Goal: Check status: Check status

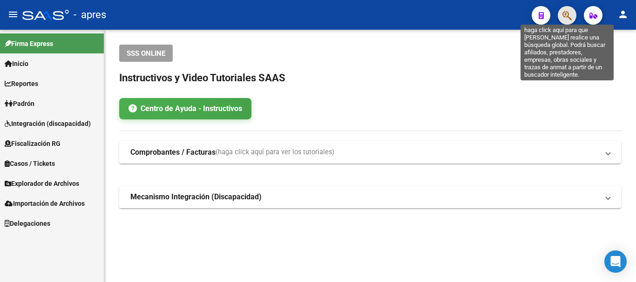
click at [567, 12] on icon "button" at bounding box center [566, 15] width 9 height 11
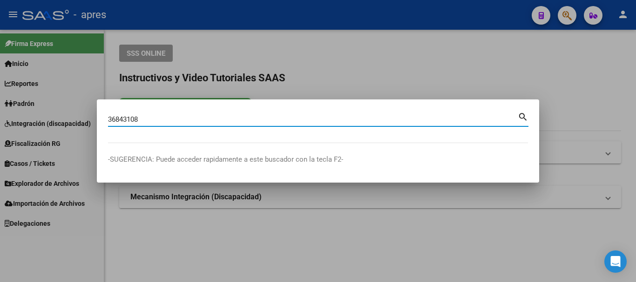
type input "36843108"
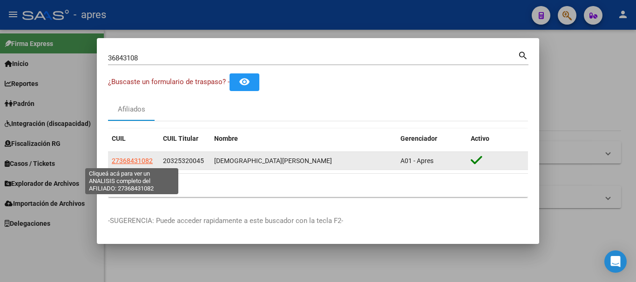
click at [131, 161] on span "27368431082" at bounding box center [132, 160] width 41 height 7
type textarea "27368431082"
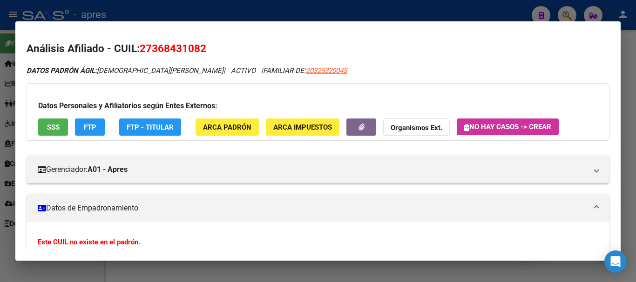
click at [44, 127] on button "SSS" at bounding box center [53, 127] width 30 height 17
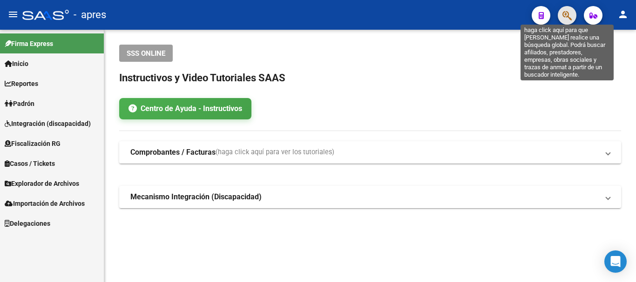
click at [571, 13] on icon "button" at bounding box center [566, 15] width 9 height 11
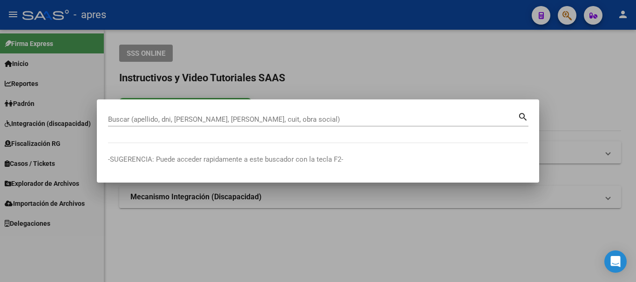
paste input "20421586048"
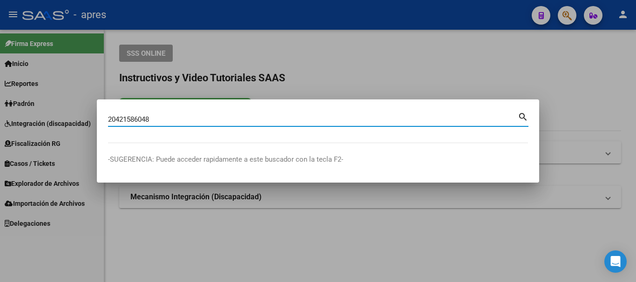
type input "20421586048"
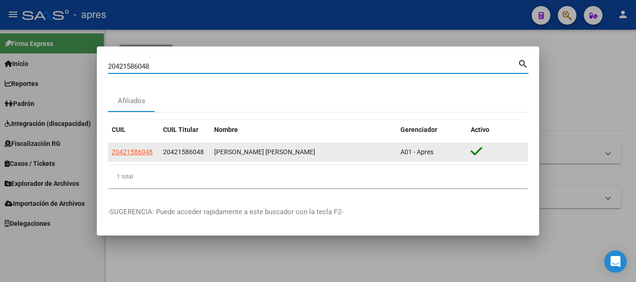
click at [127, 154] on span "20421586048" at bounding box center [132, 151] width 41 height 7
type textarea "20421586048"
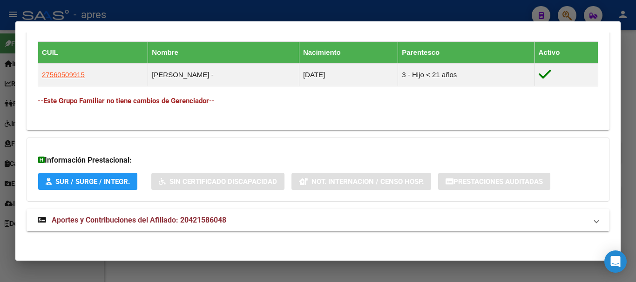
scroll to position [514, 0]
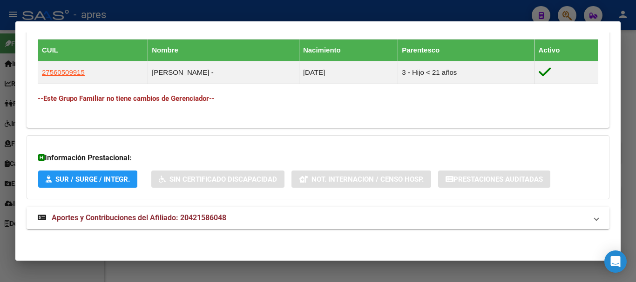
click at [306, 220] on mat-panel-title "Aportes y Contribuciones del Afiliado: 20421586048" at bounding box center [312, 218] width 549 height 11
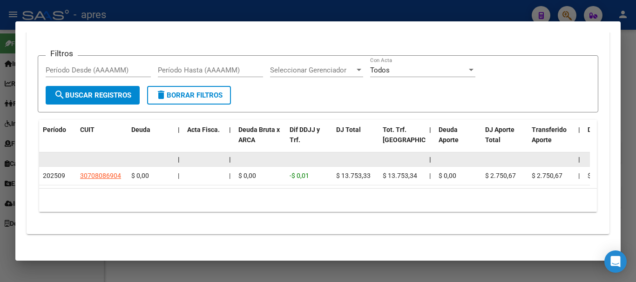
scroll to position [812, 0]
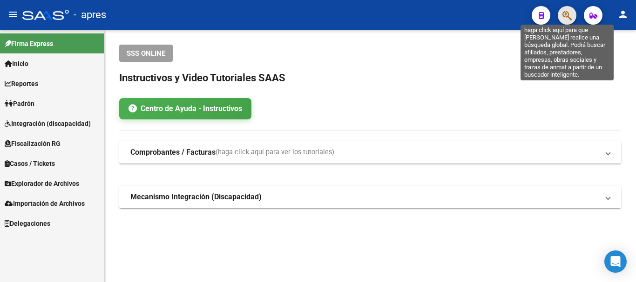
click at [571, 12] on icon "button" at bounding box center [566, 15] width 9 height 11
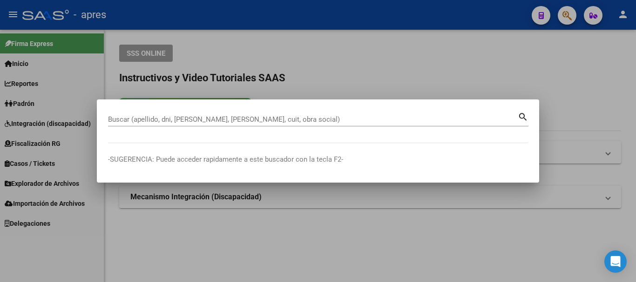
paste input "23947817264"
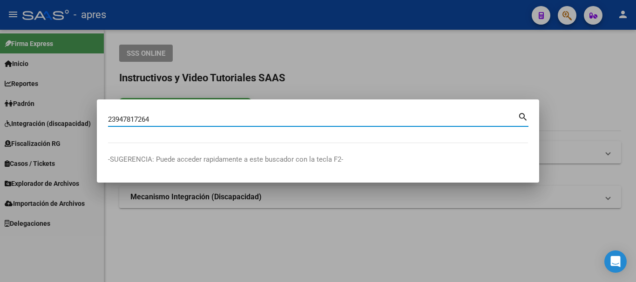
type input "23947817264"
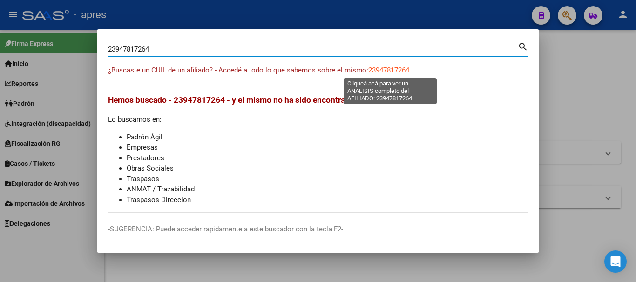
click at [403, 67] on span "23947817264" at bounding box center [388, 70] width 41 height 8
type textarea "23947817264"
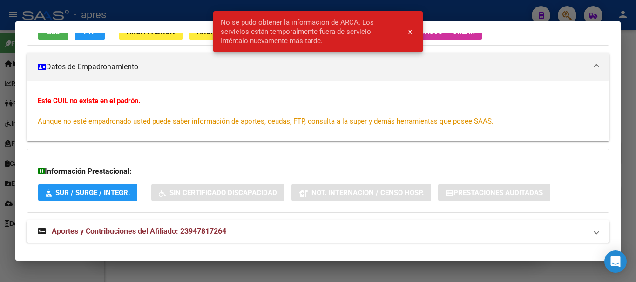
scroll to position [109, 0]
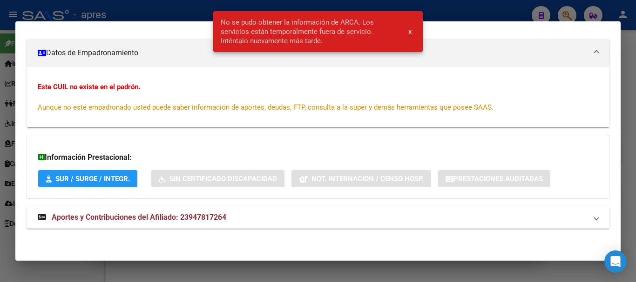
click at [109, 201] on div "ESTE CUIL NO EXISTE EN EL PADRÓN ÁGIL (padrón de permisos y liquidaciones) Dato…" at bounding box center [318, 97] width 583 height 283
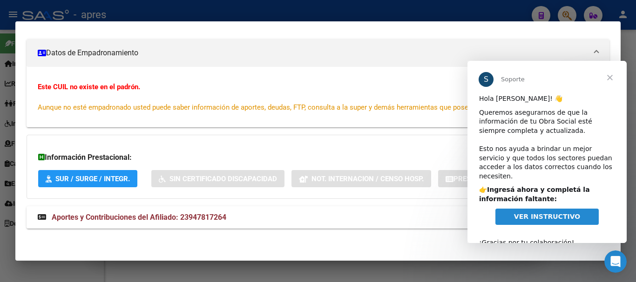
scroll to position [0, 0]
click at [607, 74] on span "Cerrar" at bounding box center [610, 78] width 34 height 34
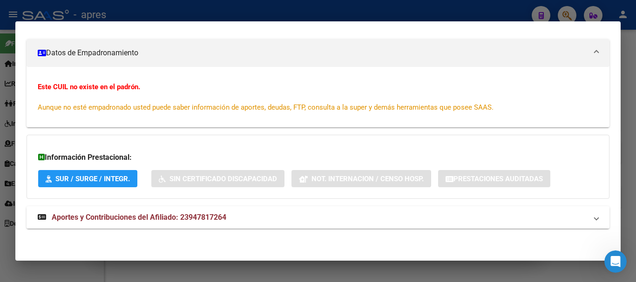
click at [181, 215] on span "Aportes y Contribuciones del Afiliado: 23947817264" at bounding box center [139, 217] width 175 height 9
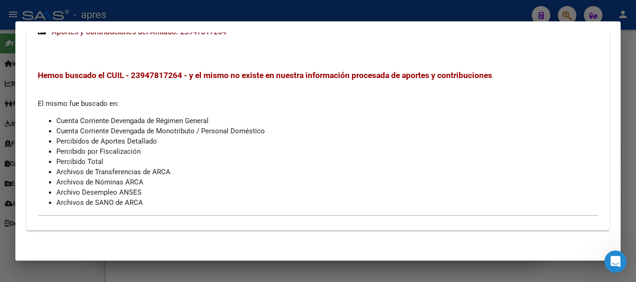
scroll to position [301, 0]
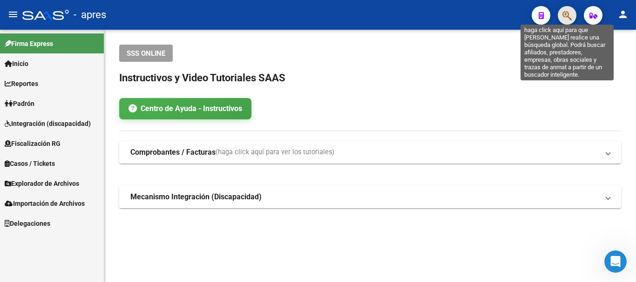
click at [567, 12] on icon "button" at bounding box center [566, 15] width 9 height 11
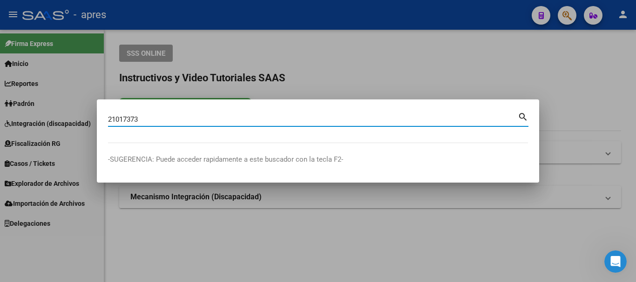
type input "21017373"
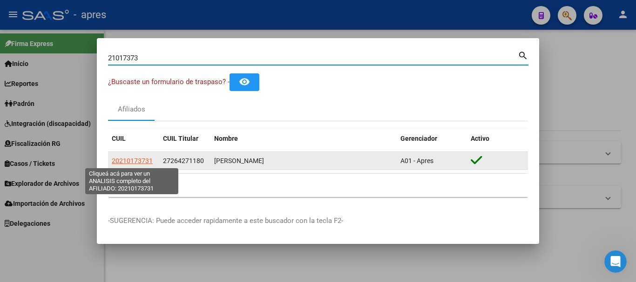
click at [133, 163] on span "20210173731" at bounding box center [132, 160] width 41 height 7
type textarea "20210173731"
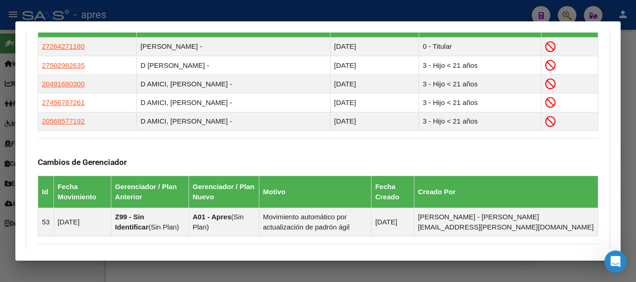
scroll to position [713, 0]
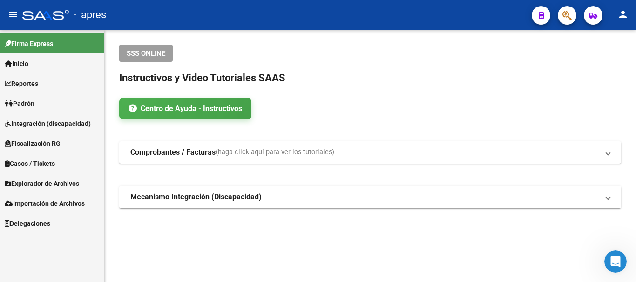
click at [562, 16] on icon "button" at bounding box center [566, 15] width 9 height 11
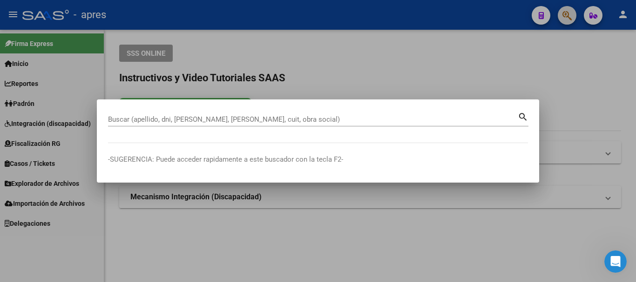
paste input "27395570647"
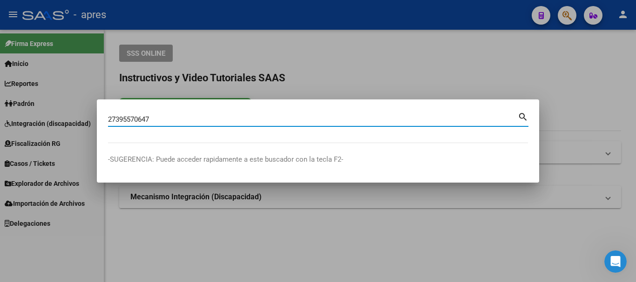
type input "27395570647"
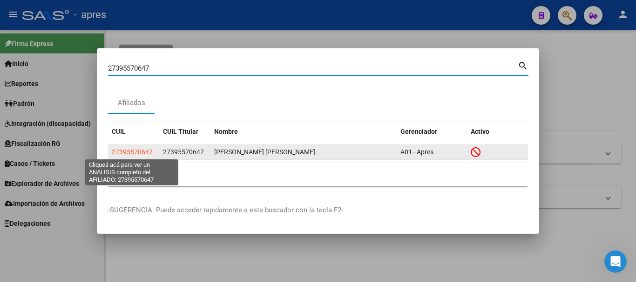
click at [141, 150] on span "27395570647" at bounding box center [132, 151] width 41 height 7
type textarea "27395570647"
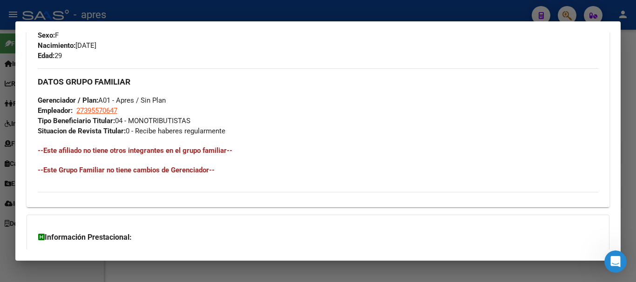
scroll to position [510, 0]
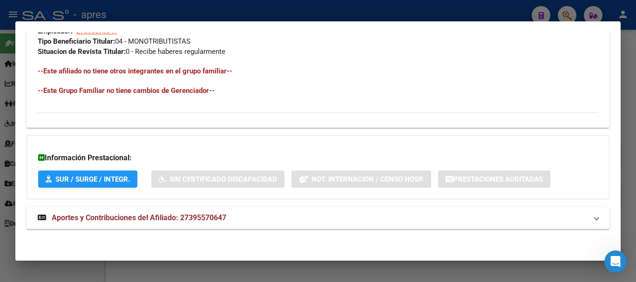
click at [310, 221] on mat-panel-title "Aportes y Contribuciones del Afiliado: 27395570647" at bounding box center [312, 218] width 549 height 11
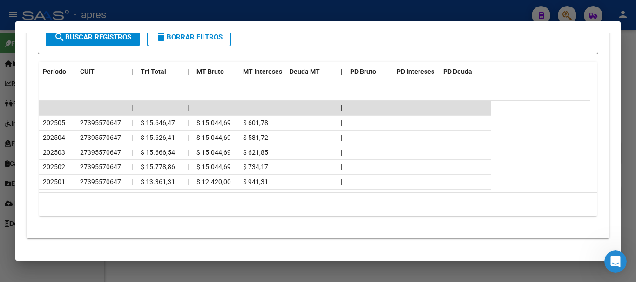
scroll to position [854, 0]
